Goal: Information Seeking & Learning: Learn about a topic

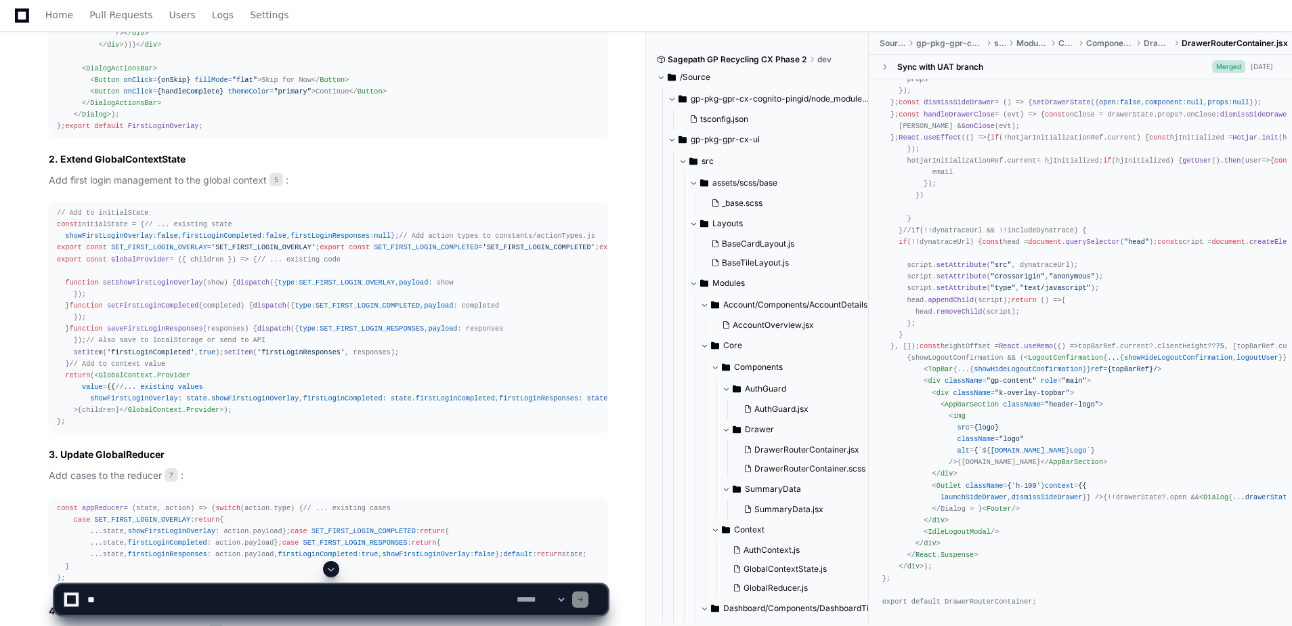
scroll to position [4807, 0]
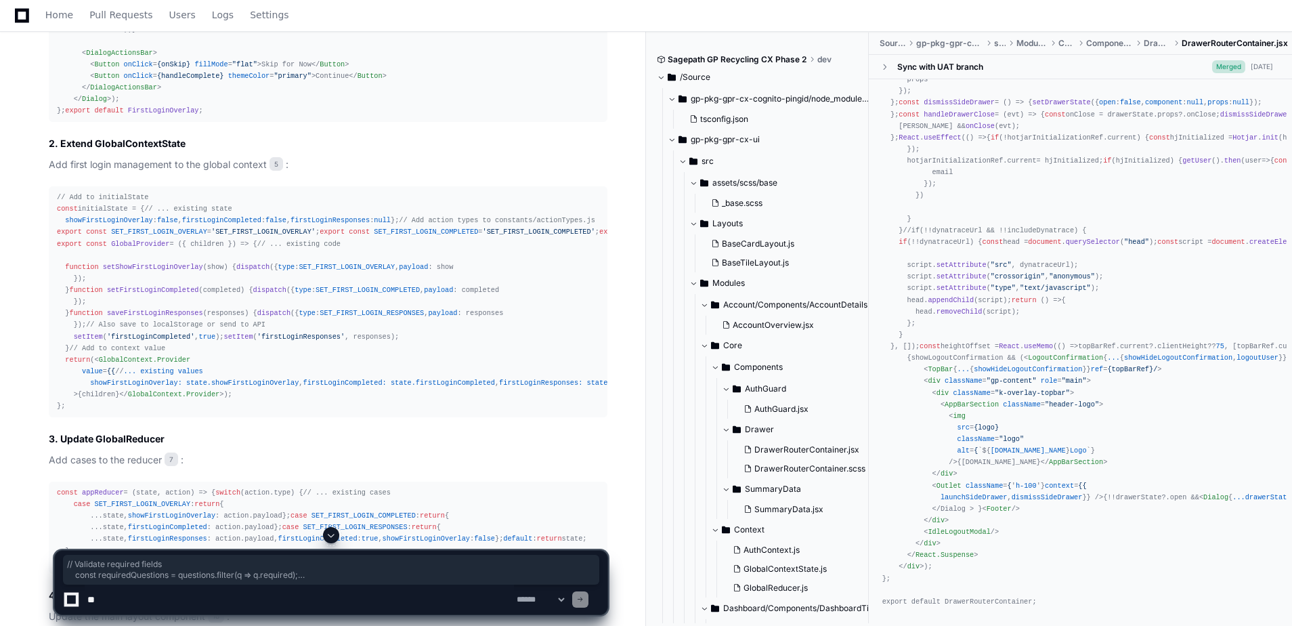
drag, startPoint x: 82, startPoint y: 412, endPoint x: 55, endPoint y: 293, distance: 122.2
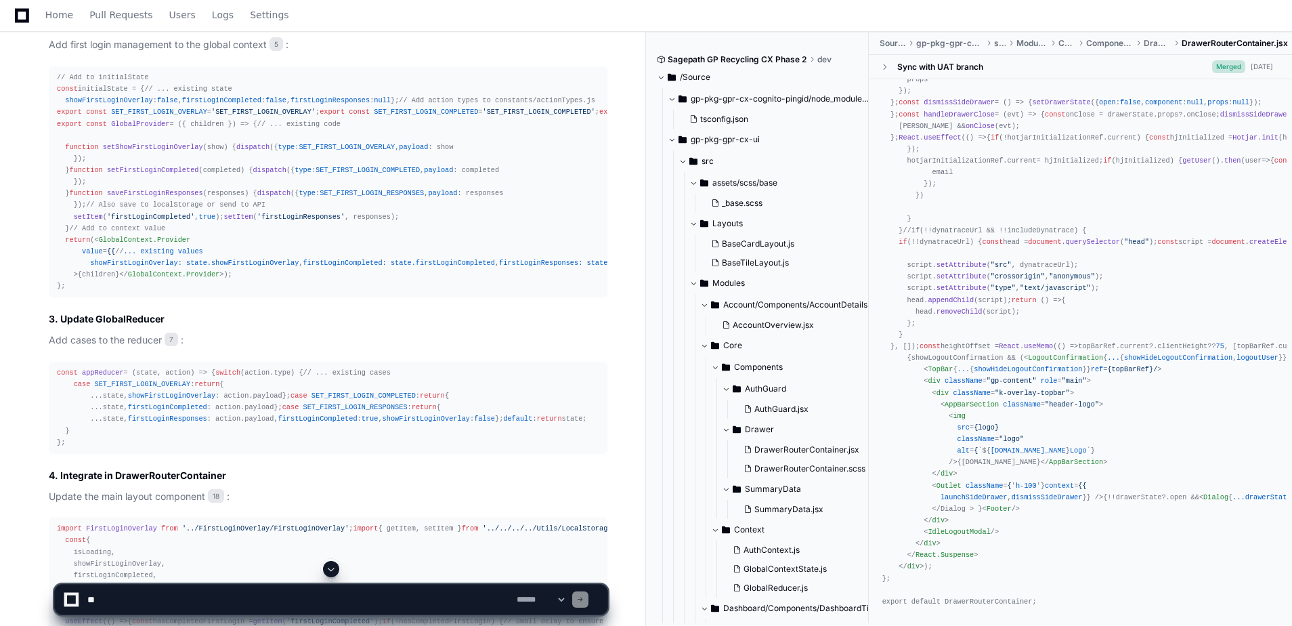
scroll to position [4942, 0]
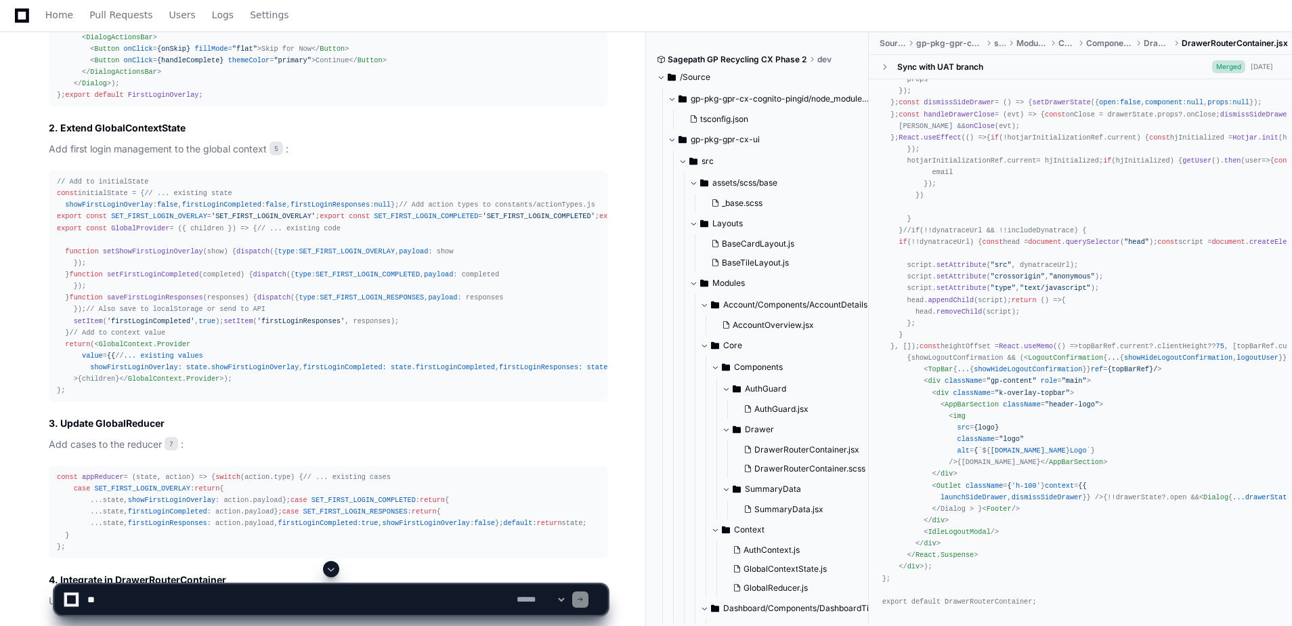
scroll to position [4807, 0]
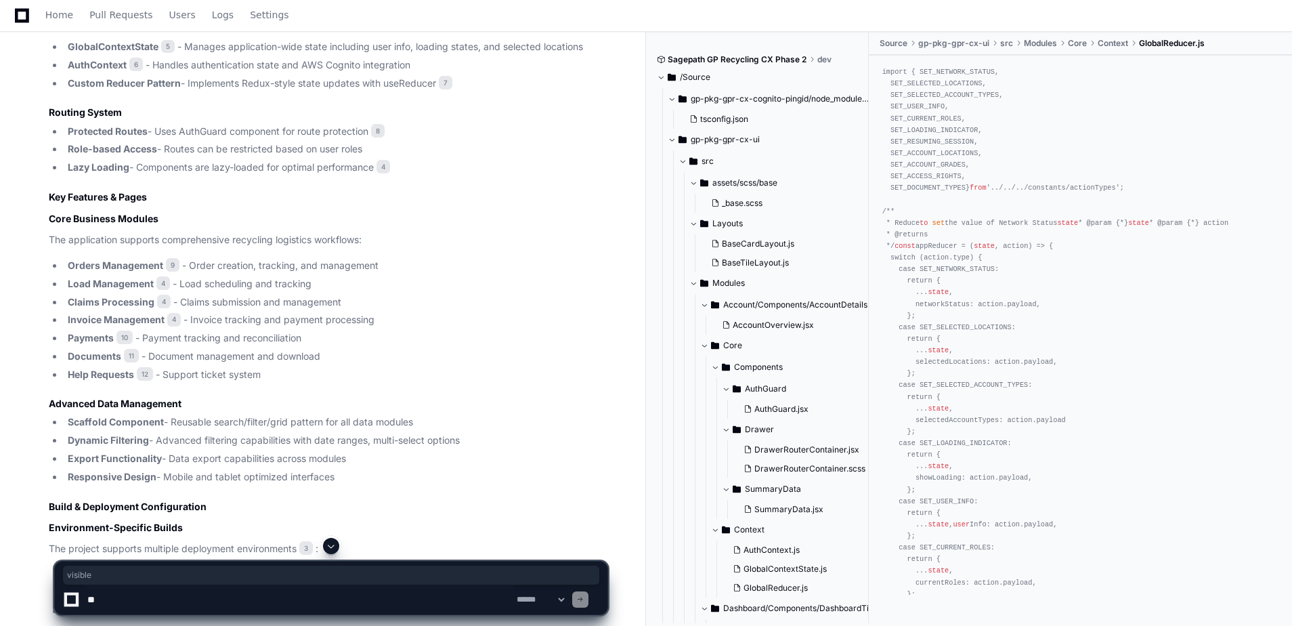
scroll to position [1353, 0]
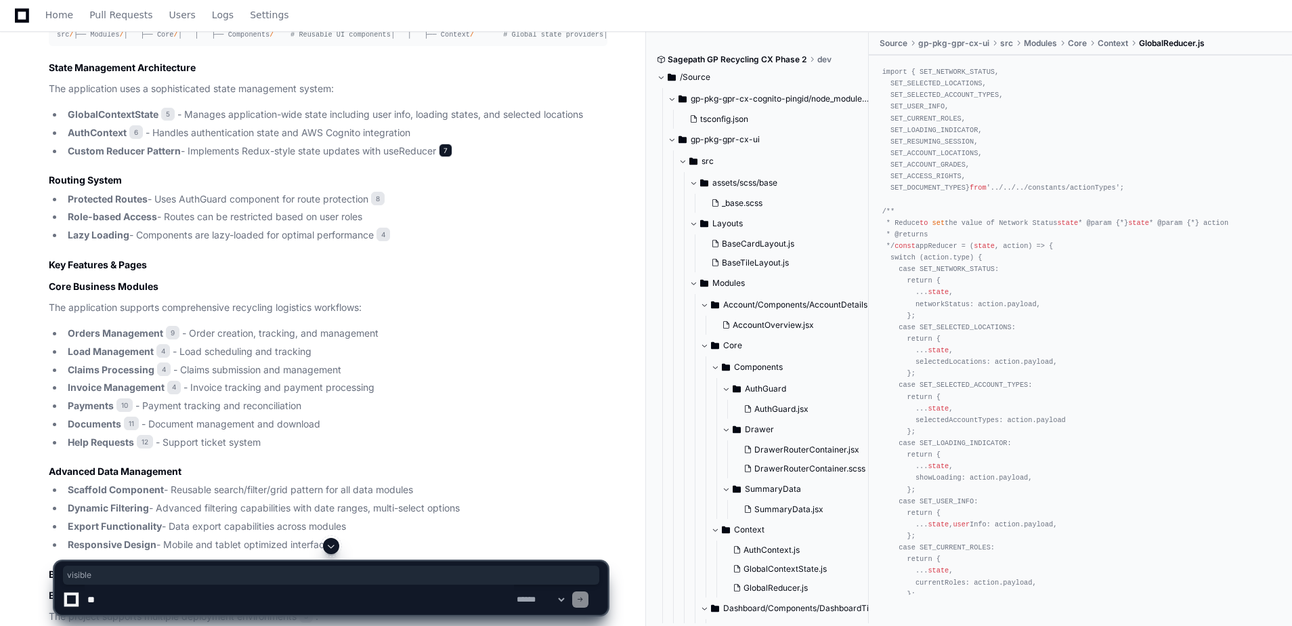
click at [447, 157] on span "7" at bounding box center [446, 151] width 14 height 14
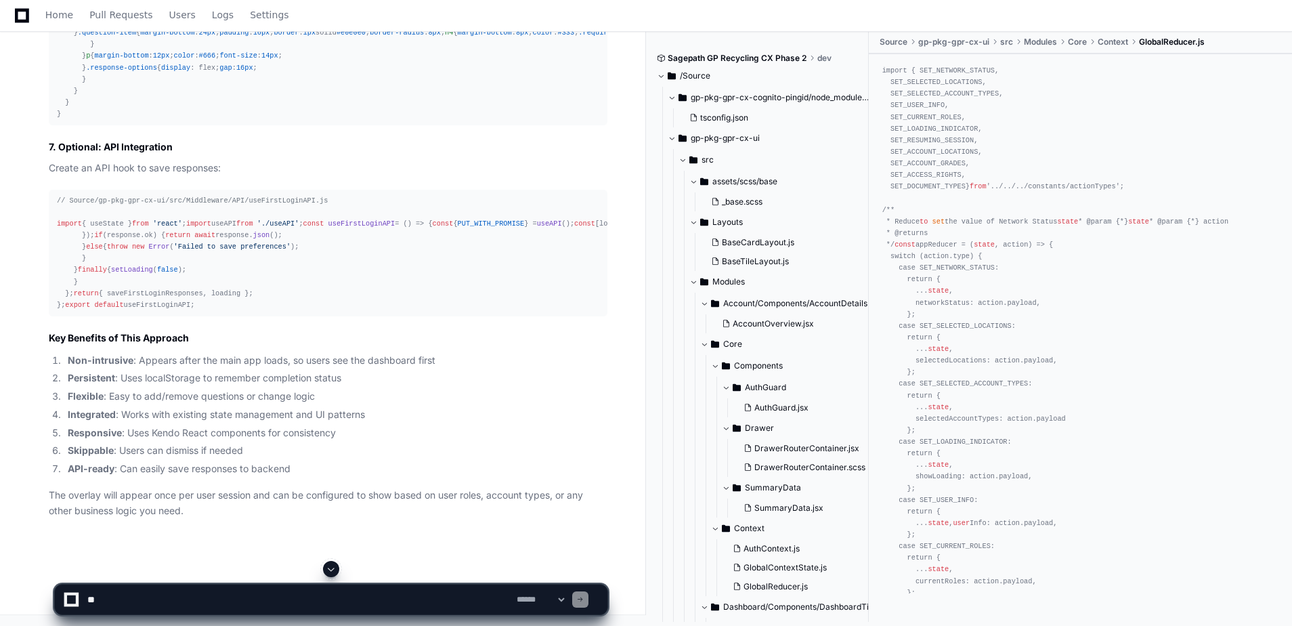
scroll to position [7005, 0]
